Goal: Navigation & Orientation: Find specific page/section

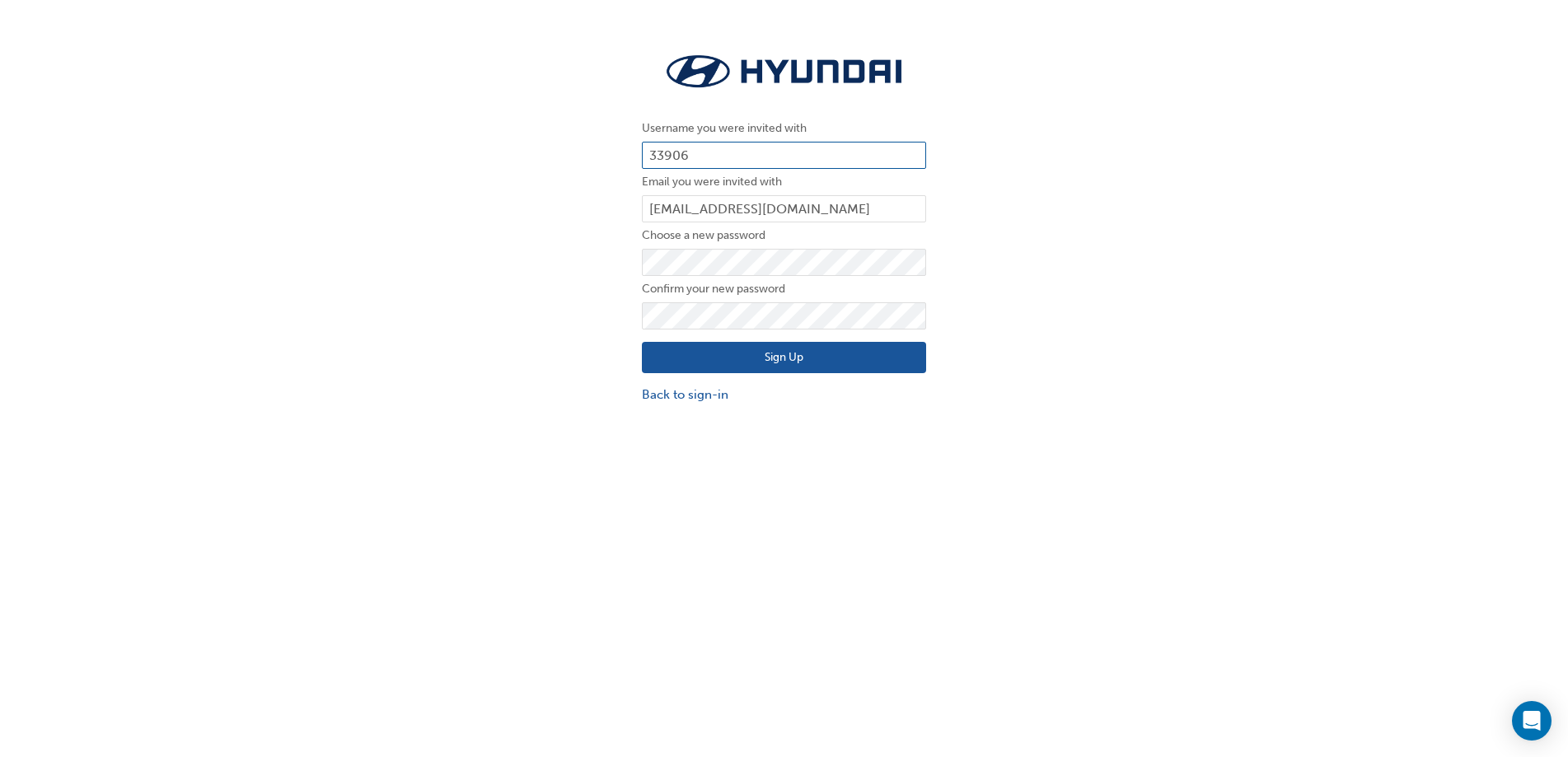
click at [798, 146] on input "33906" at bounding box center [784, 156] width 285 height 28
click at [716, 400] on link "Back to sign-in" at bounding box center [784, 395] width 285 height 19
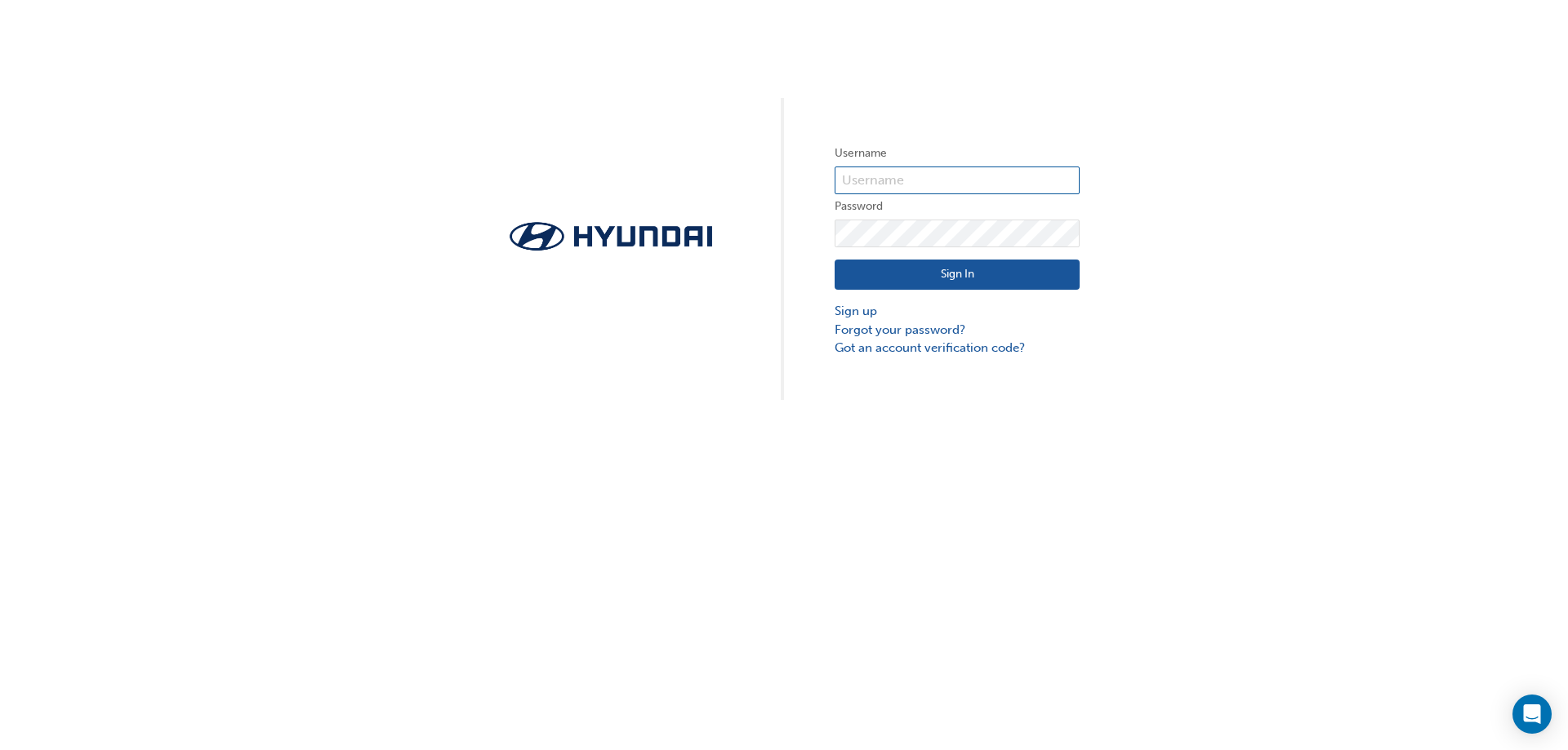
type input "35038"
click at [930, 277] on button "Sign In" at bounding box center [957, 276] width 245 height 31
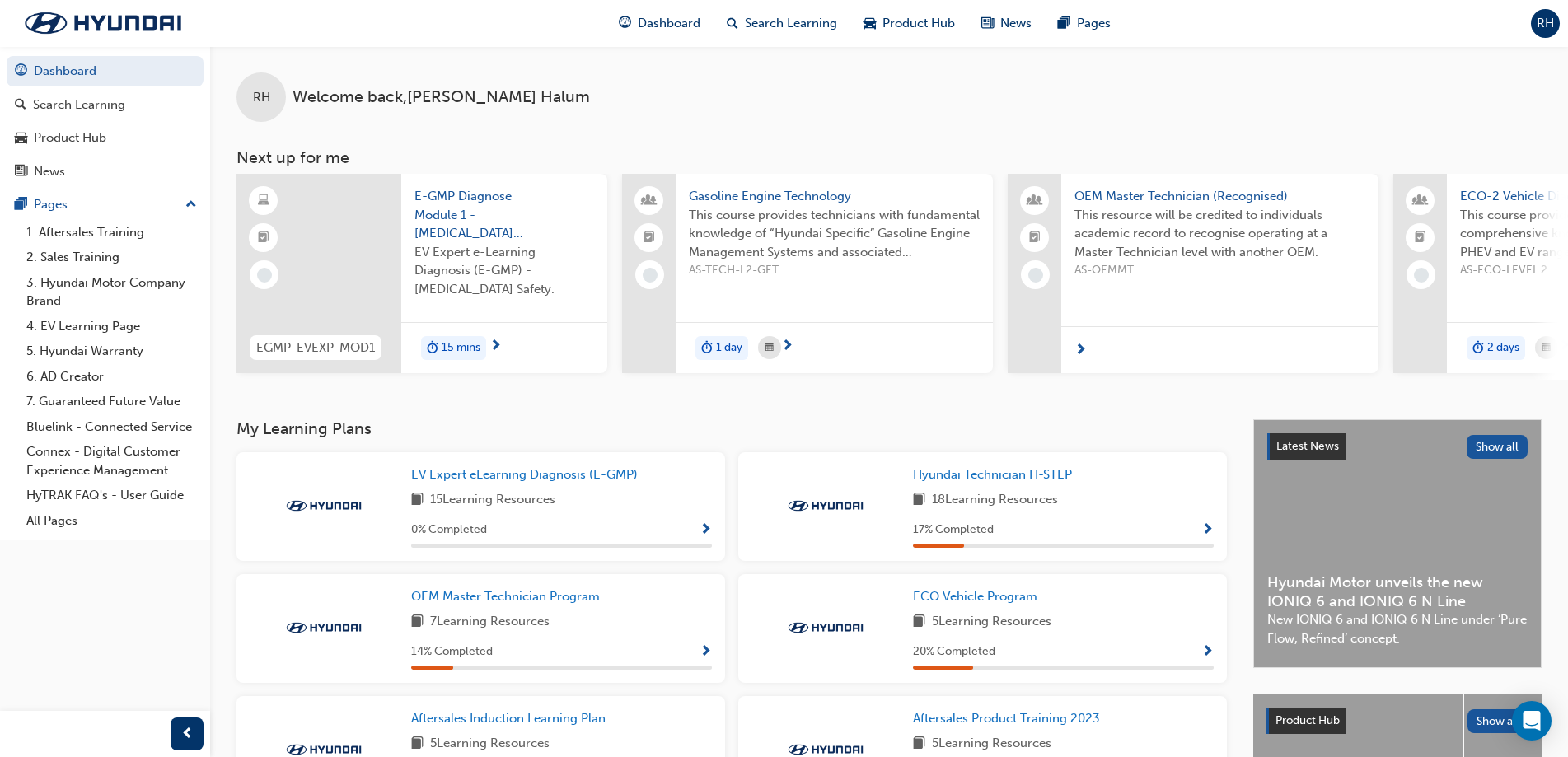
click at [348, 292] on div at bounding box center [318, 273] width 165 height 200
click at [88, 136] on div "Product Hub" at bounding box center [70, 138] width 73 height 19
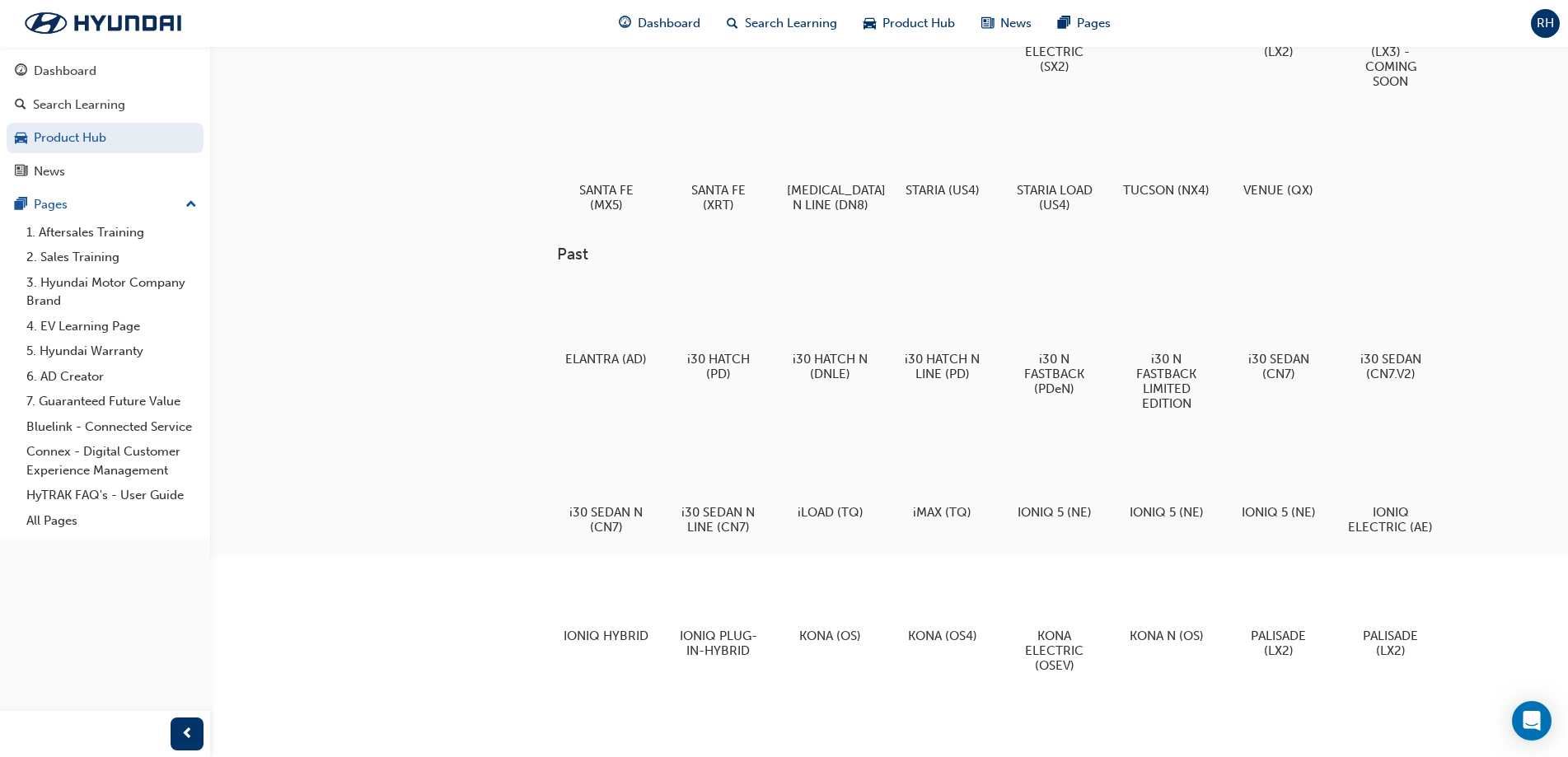
scroll to position [329, 0]
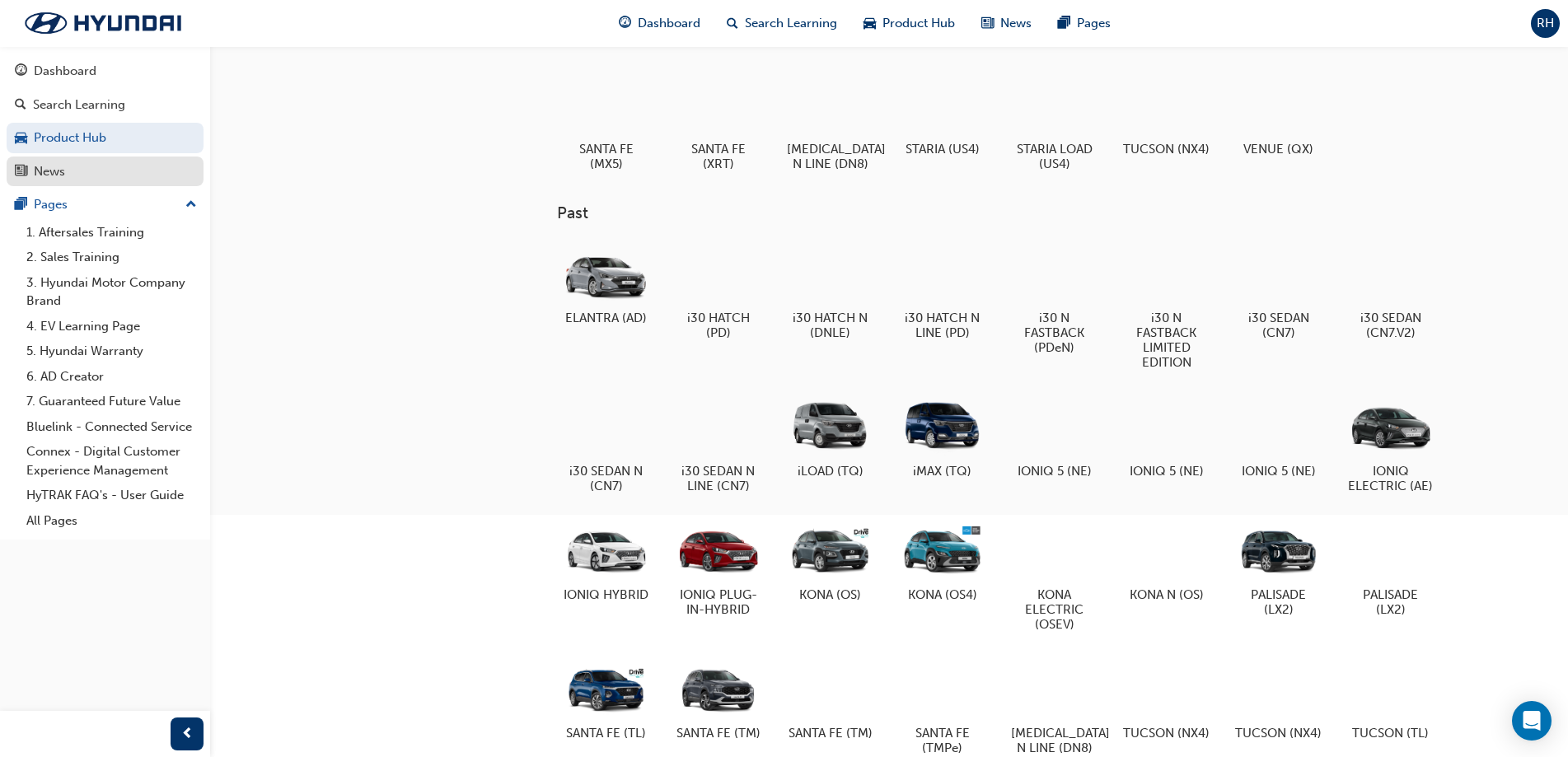
click at [122, 165] on div "News" at bounding box center [105, 172] width 180 height 21
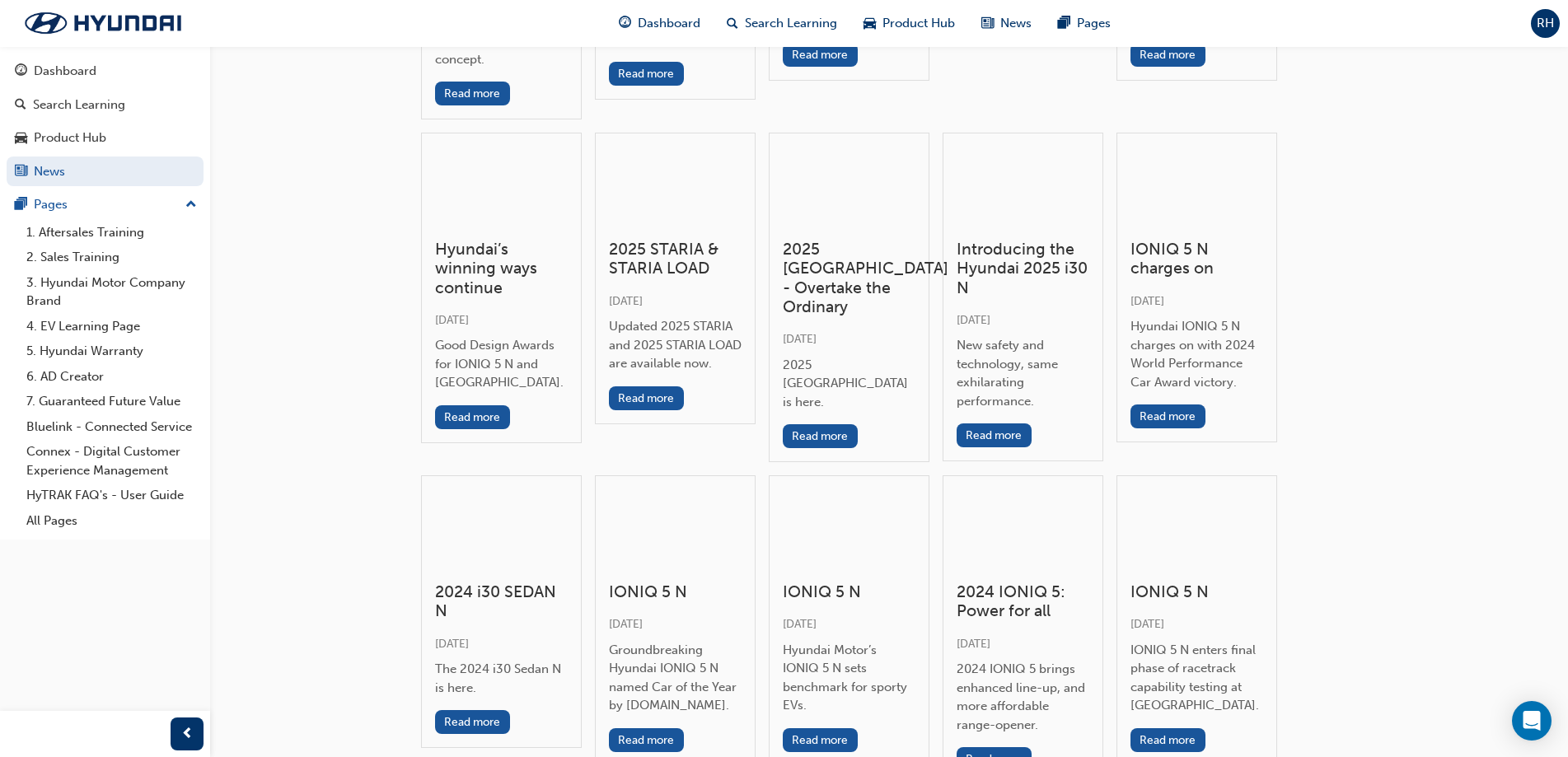
scroll to position [412, 0]
